Goal: Check status: Check status

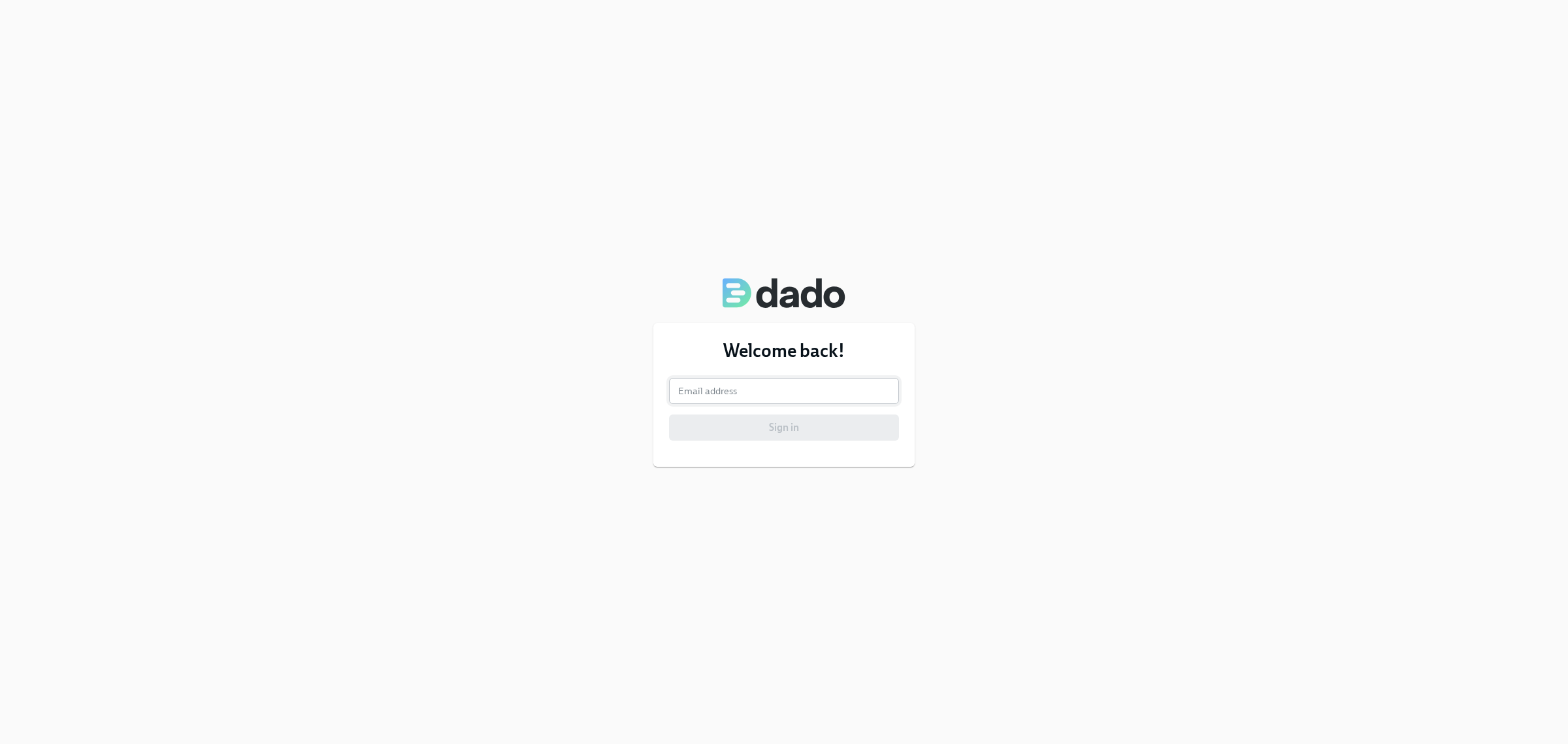
click at [813, 388] on input "email" at bounding box center [784, 390] width 230 height 26
type input "lauren.budde@elembio.com"
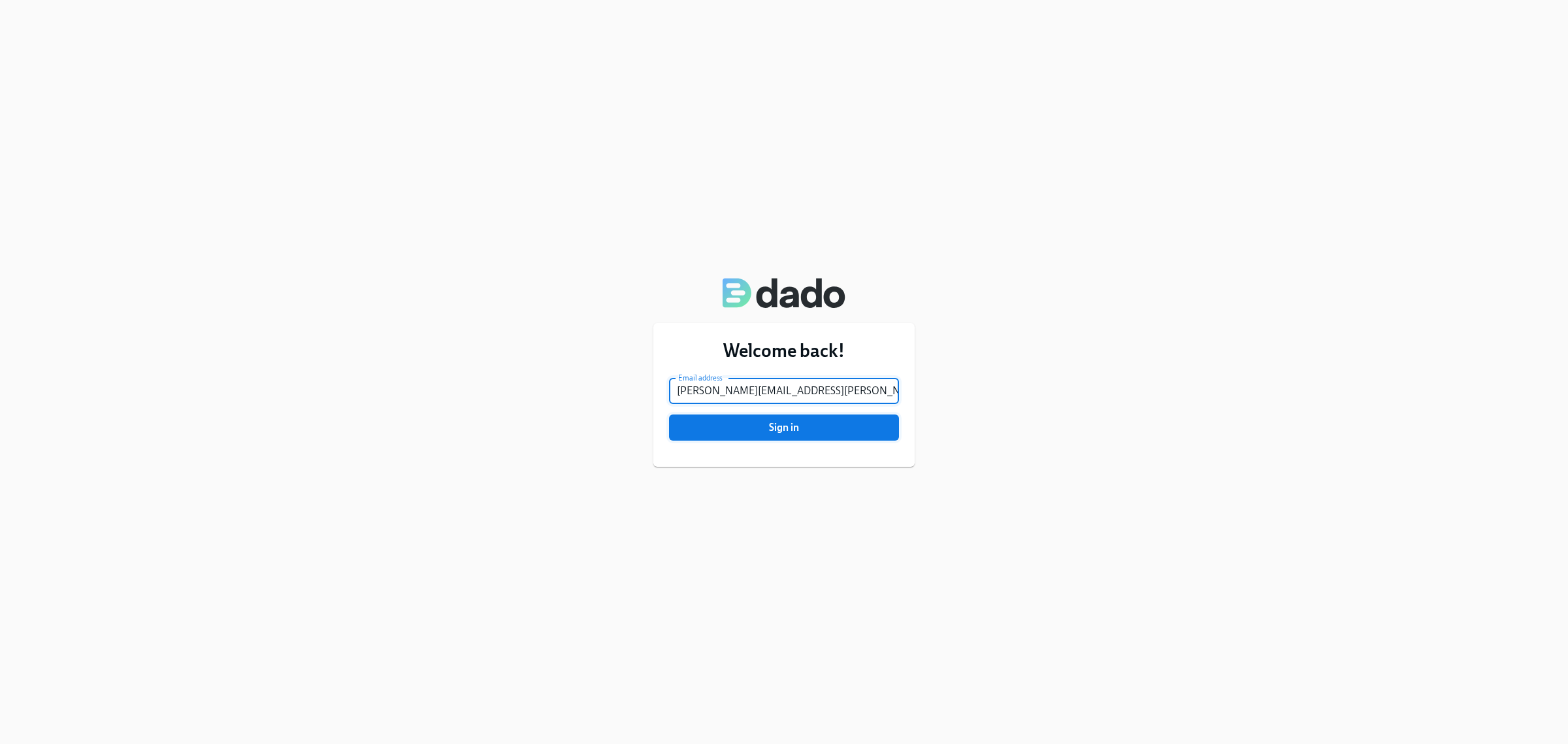
click at [765, 429] on span "Sign in" at bounding box center [784, 427] width 212 height 13
click at [669, 414] on button "Sign in" at bounding box center [784, 427] width 230 height 26
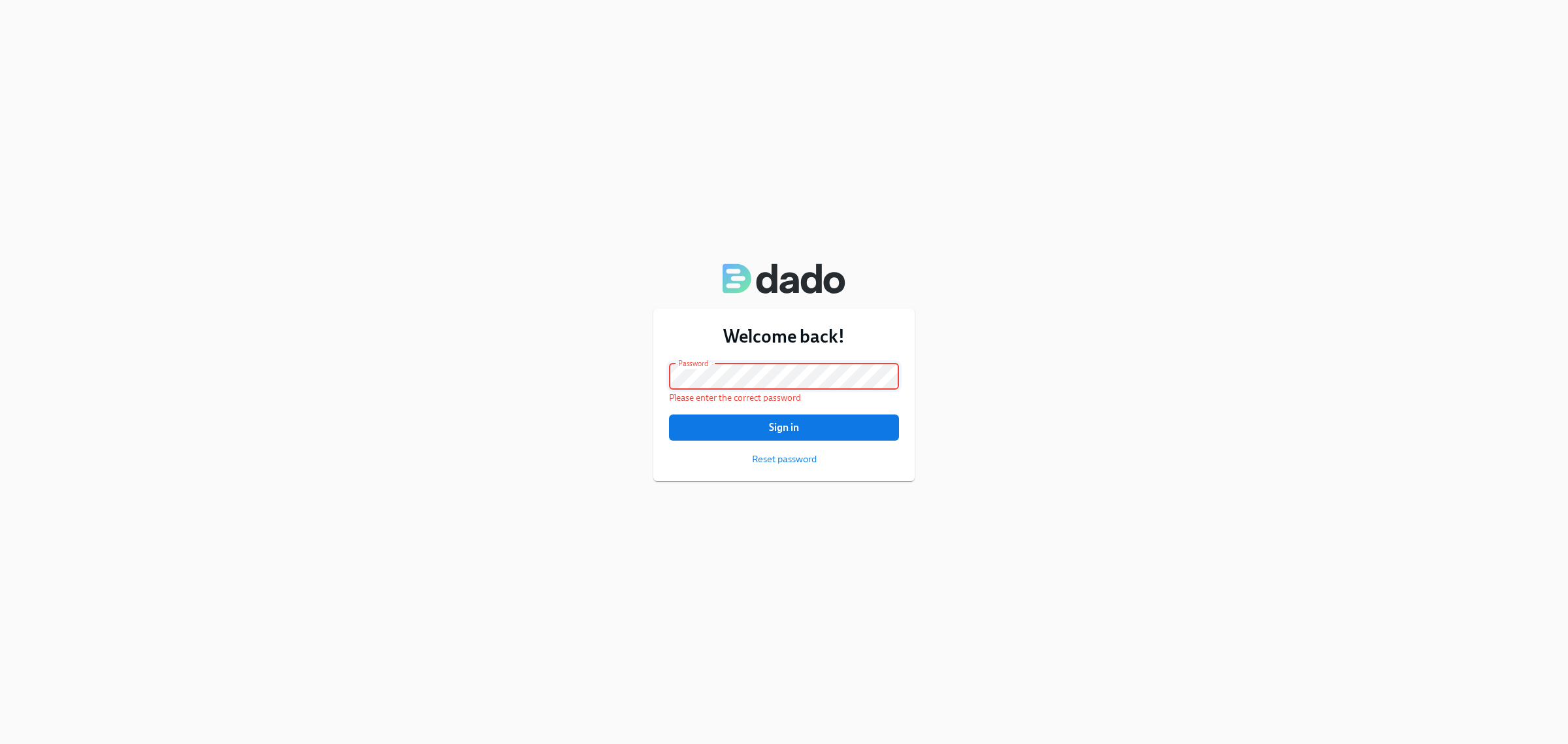
click at [669, 414] on button "Sign in" at bounding box center [784, 427] width 230 height 26
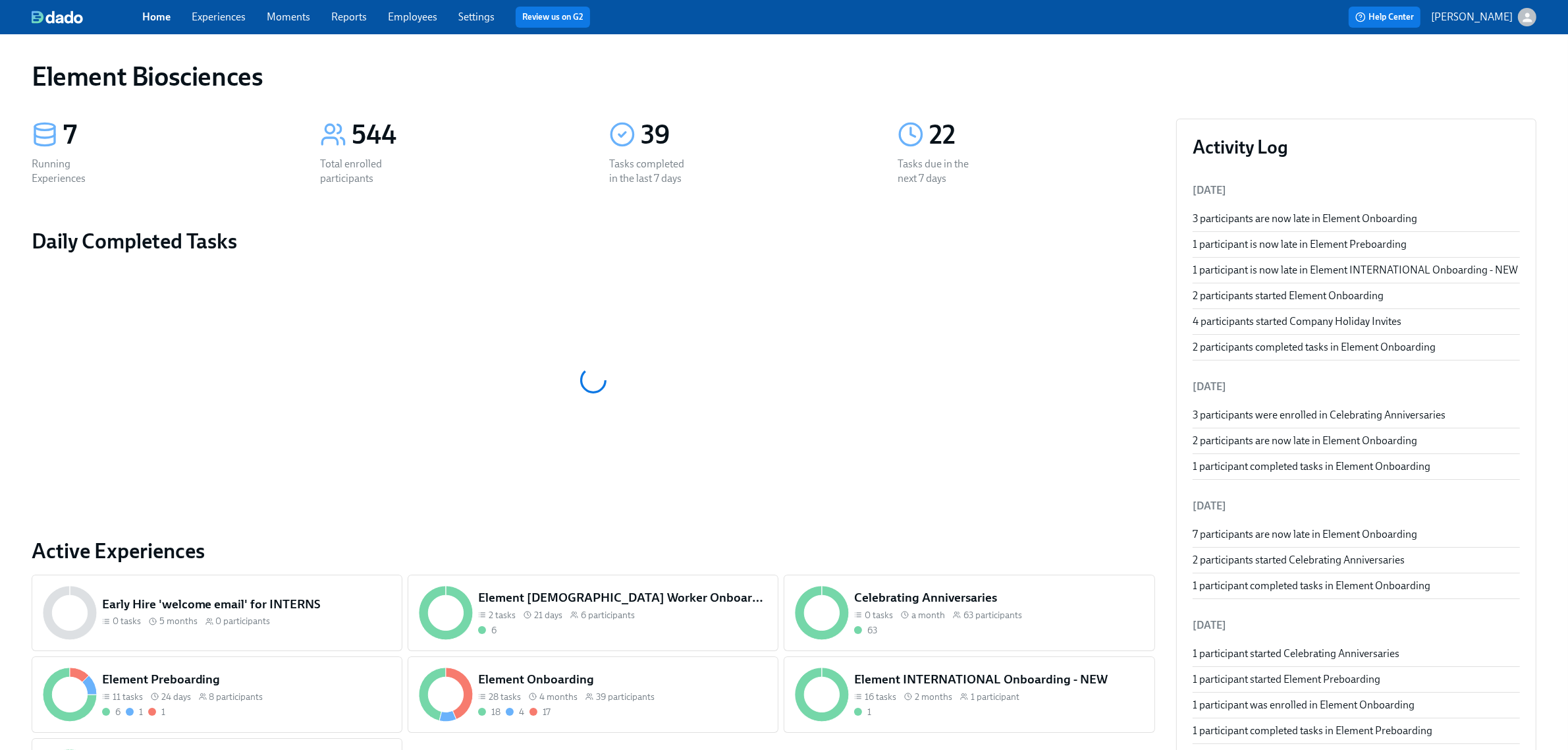
click at [219, 18] on link "Experiences" at bounding box center [218, 17] width 54 height 12
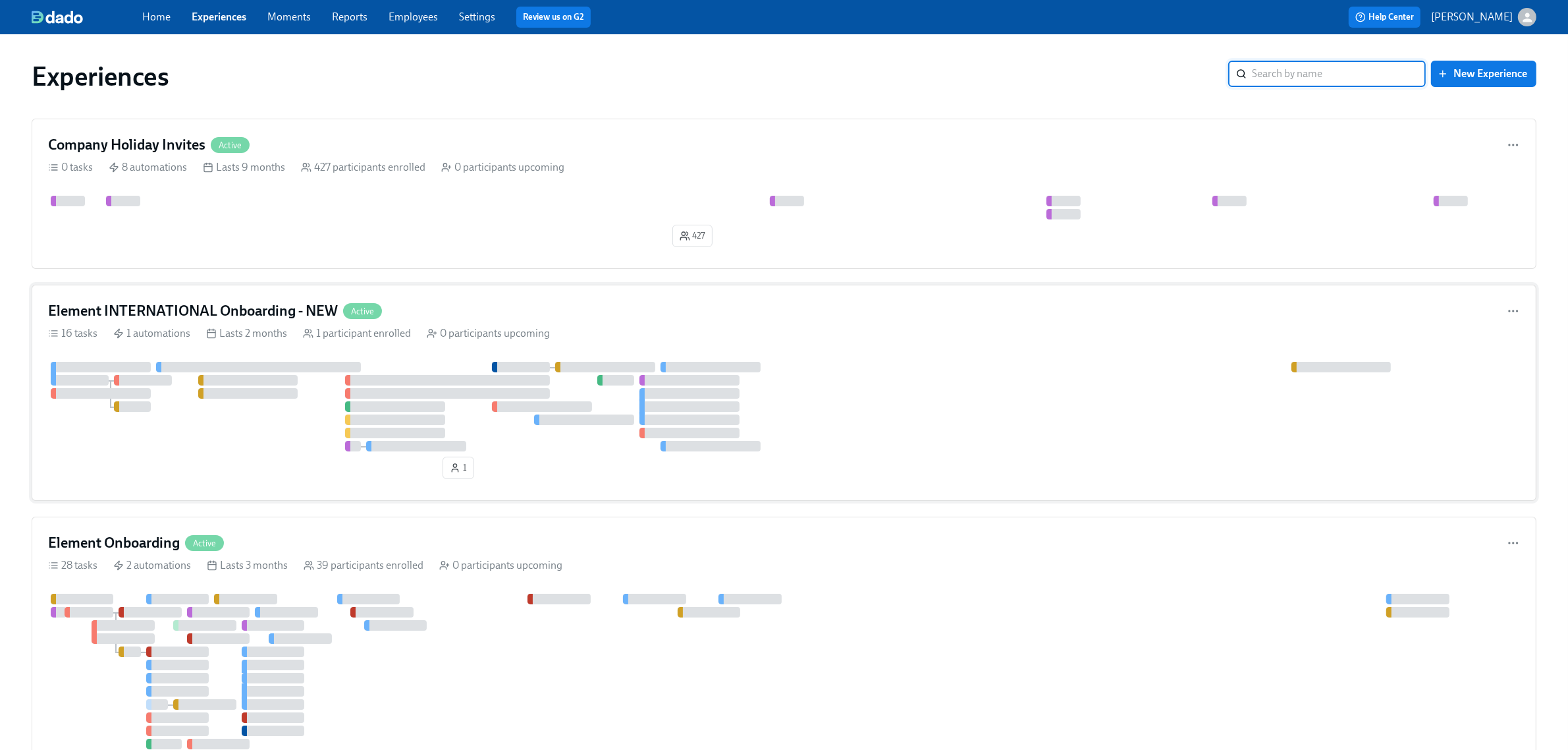
click at [499, 318] on div "Element INTERNATIONAL Onboarding - NEW Active" at bounding box center [784, 311] width 1472 height 20
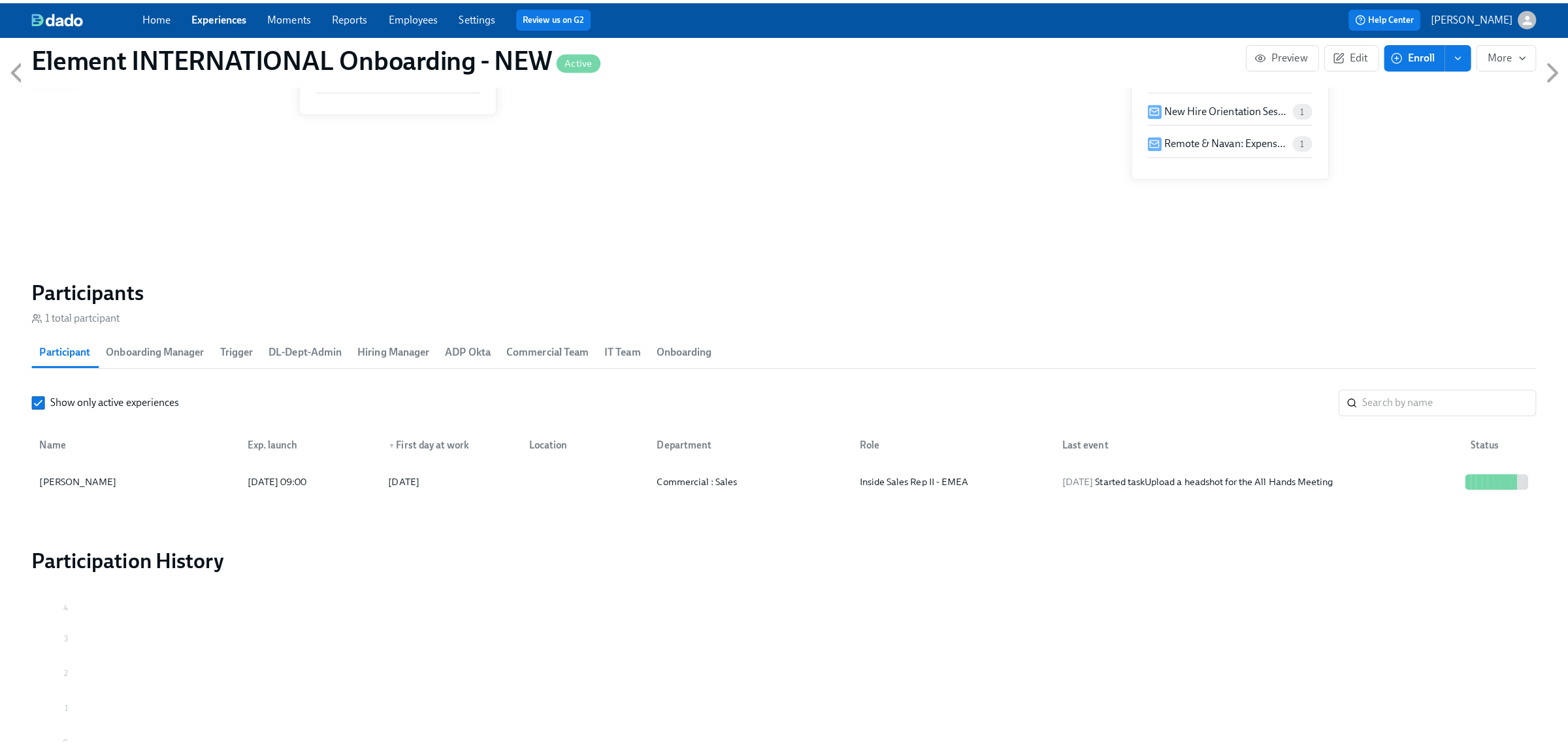
scroll to position [899, 0]
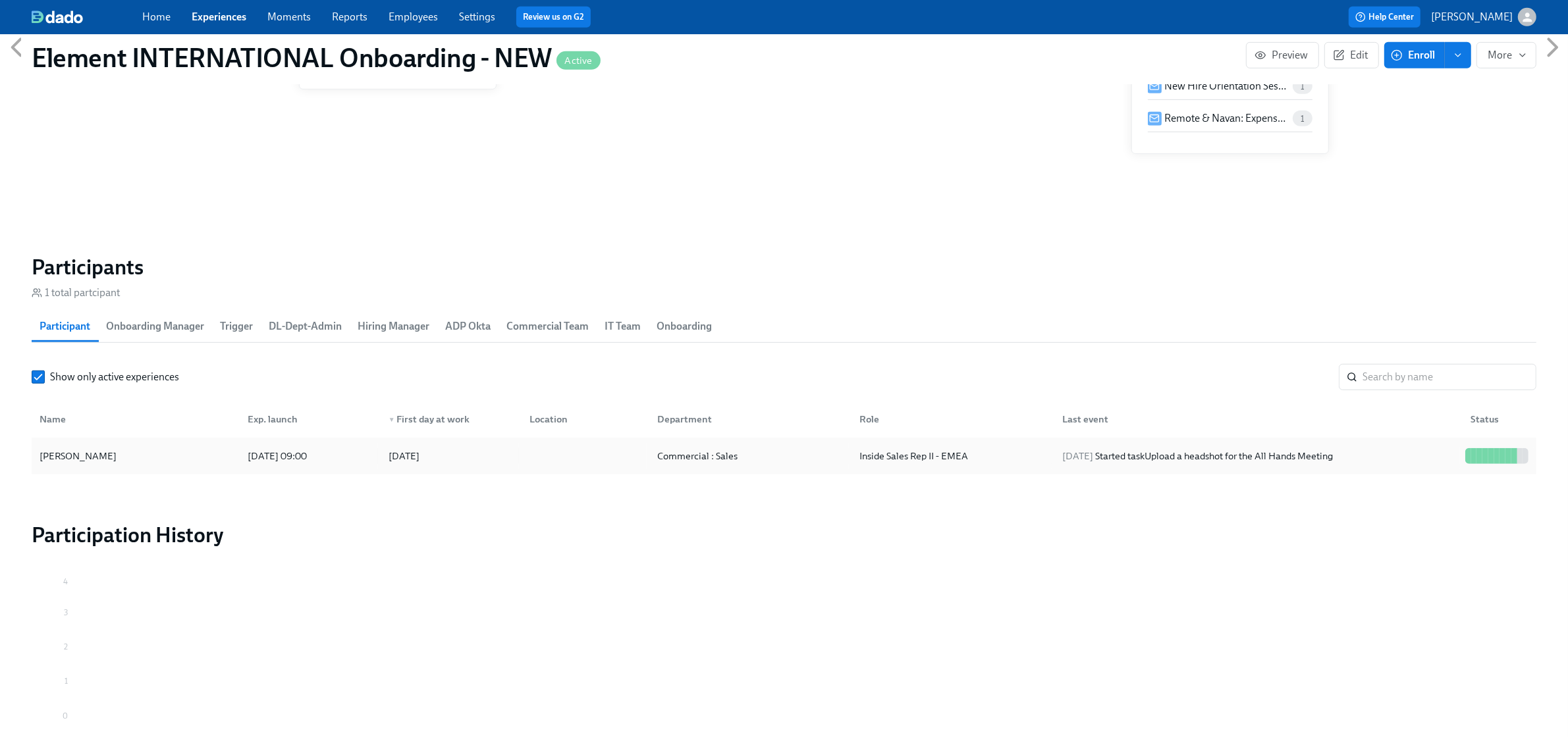
click at [158, 446] on div "Tanja Ivanovska" at bounding box center [136, 456] width 203 height 26
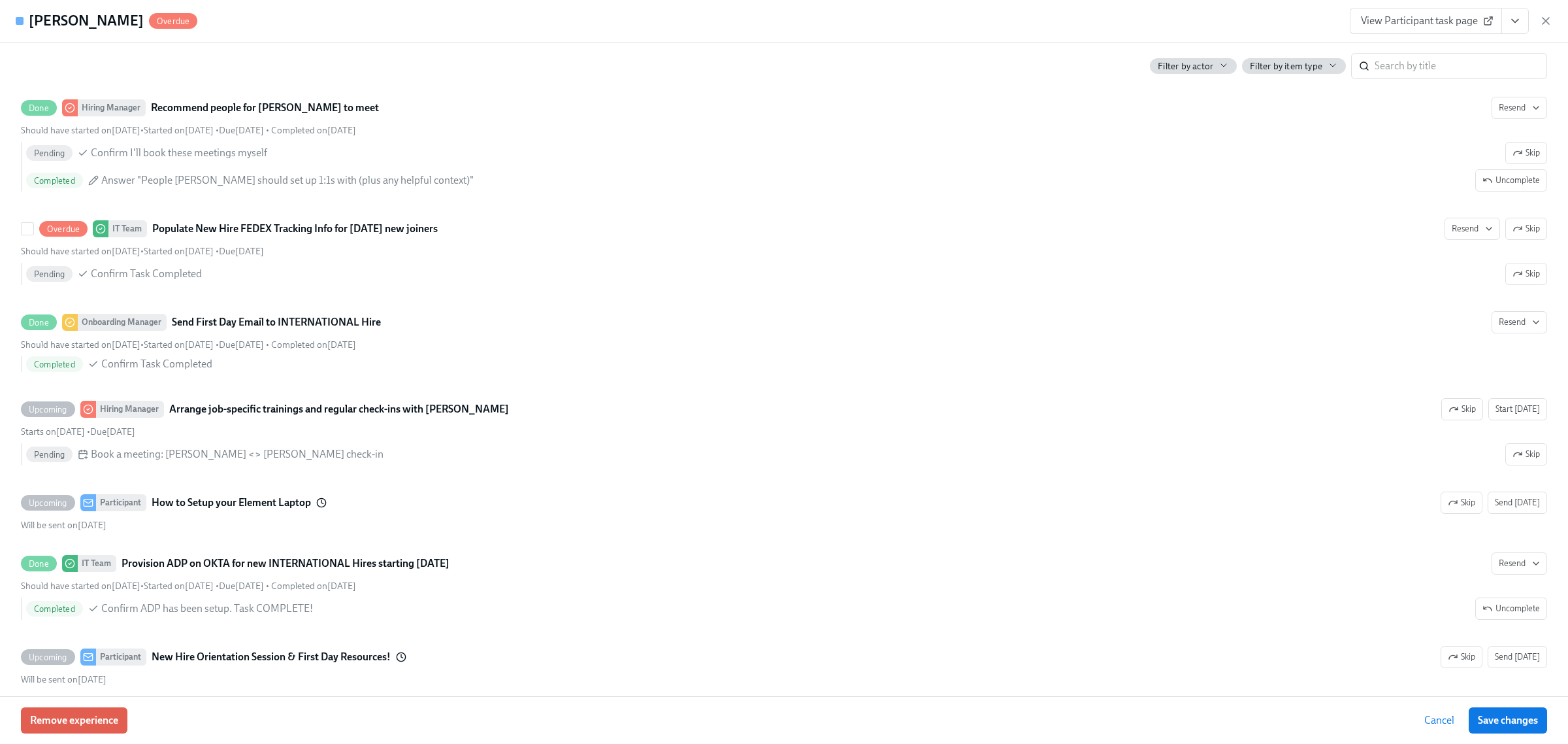
scroll to position [1879, 0]
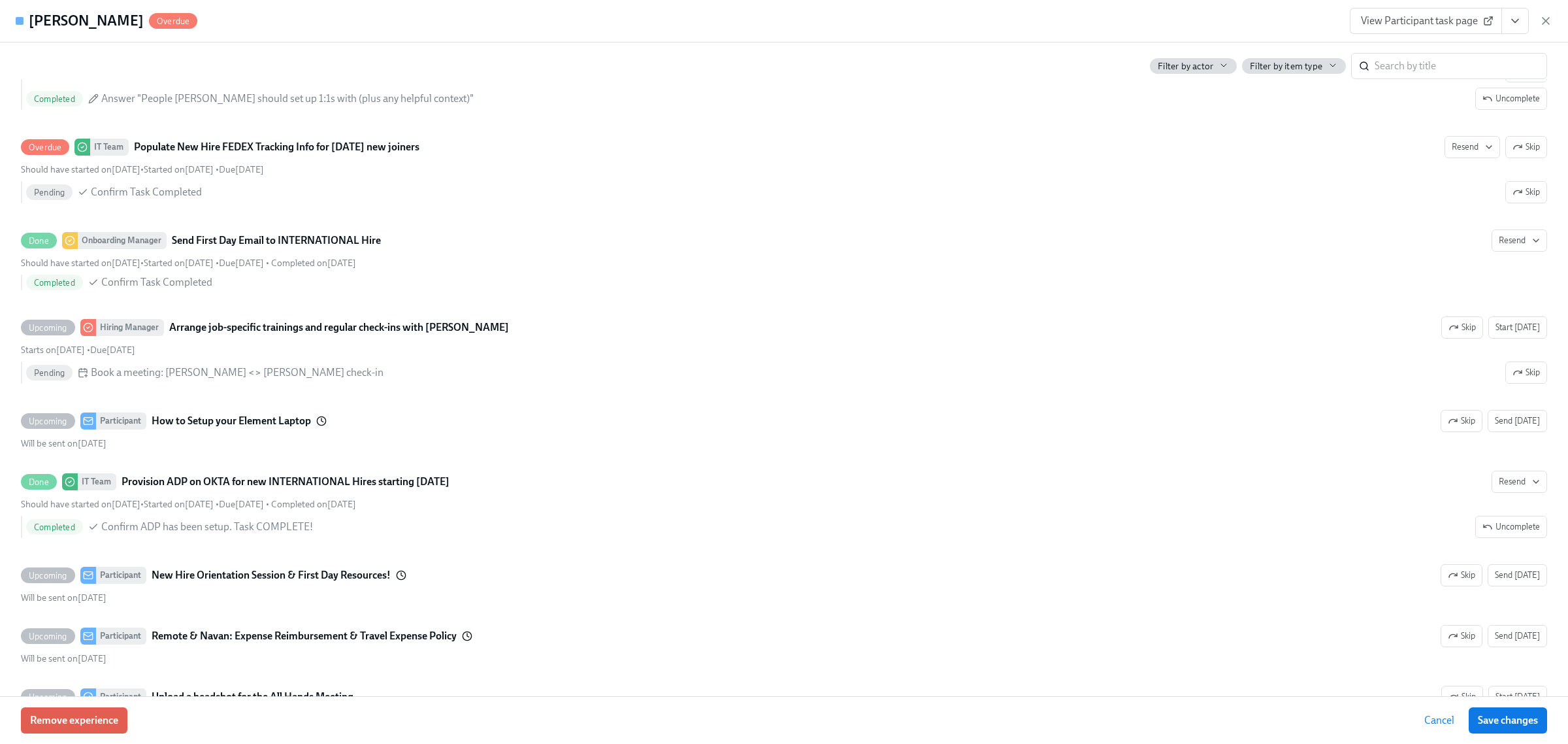
click at [1461, 23] on span "View Participant task page" at bounding box center [1426, 21] width 130 height 13
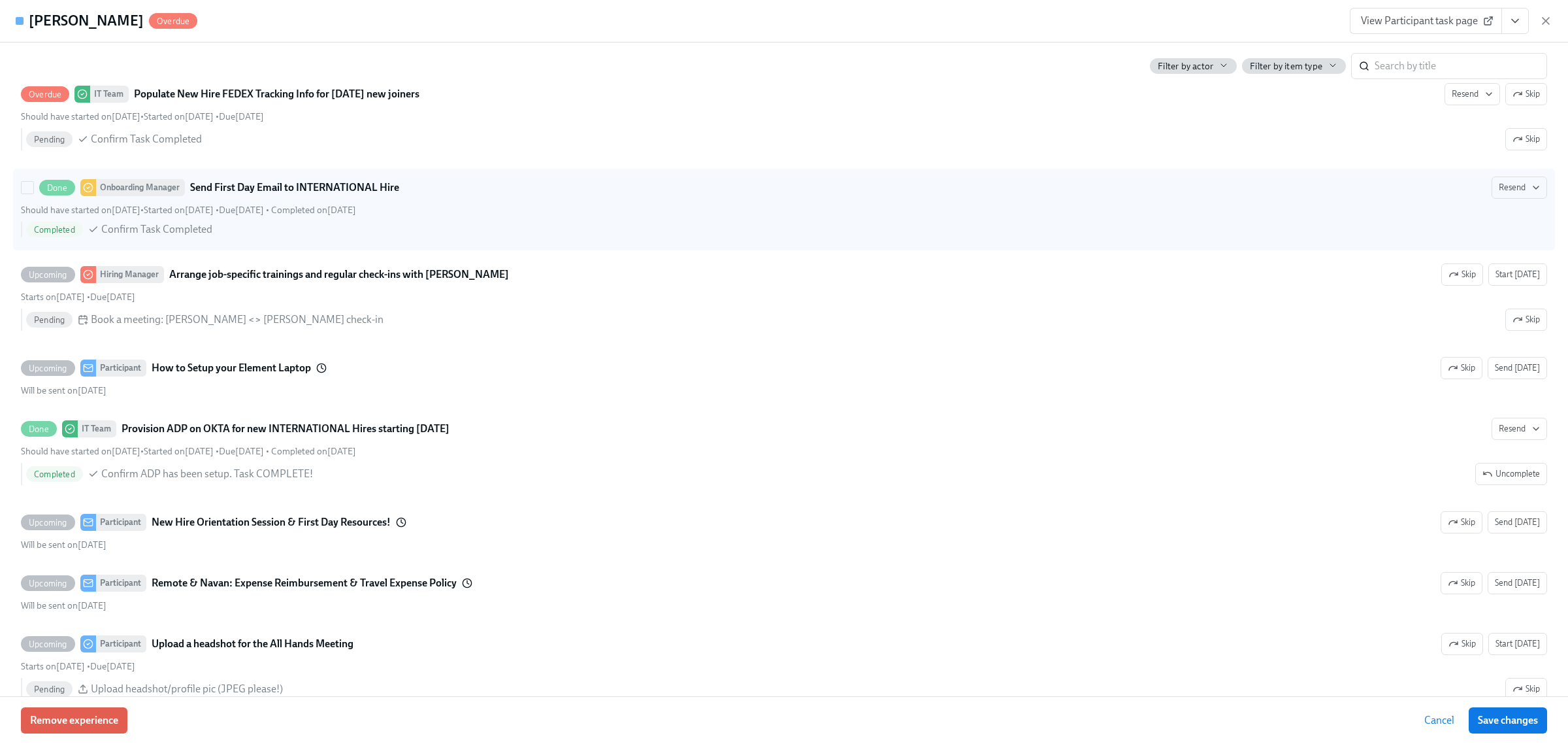
scroll to position [1961, 0]
